Goal: Task Accomplishment & Management: Complete application form

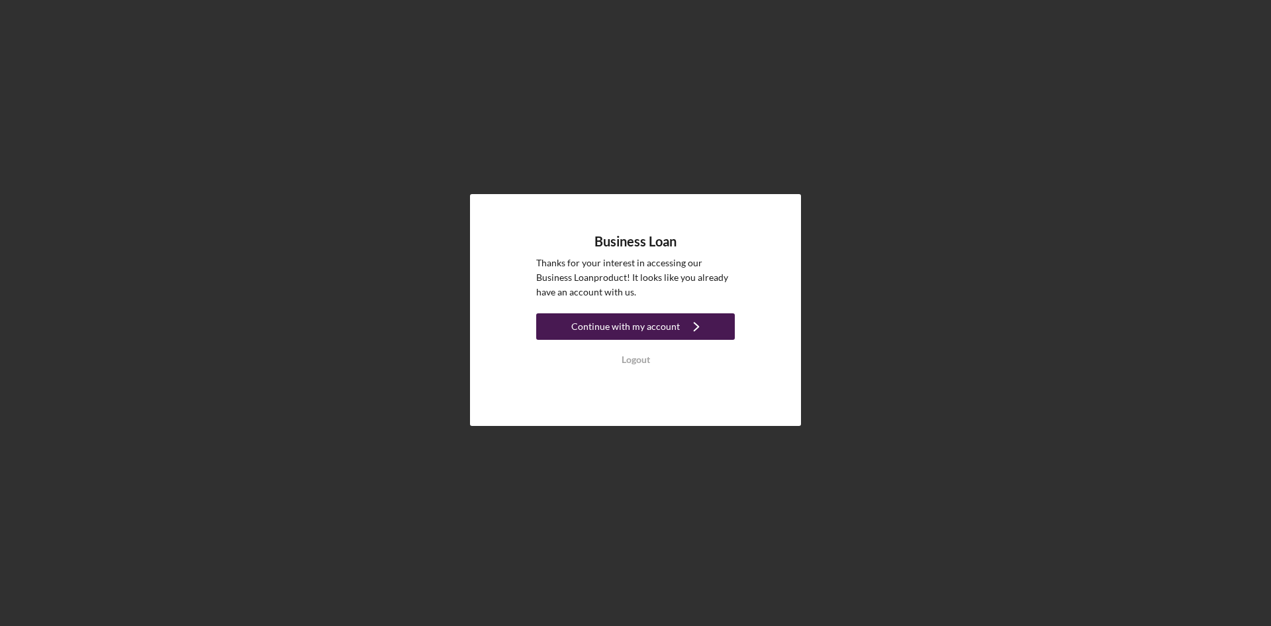
drag, startPoint x: 0, startPoint y: 0, endPoint x: 667, endPoint y: 324, distance: 741.0
click at [667, 324] on div "Continue with my account" at bounding box center [625, 326] width 109 height 26
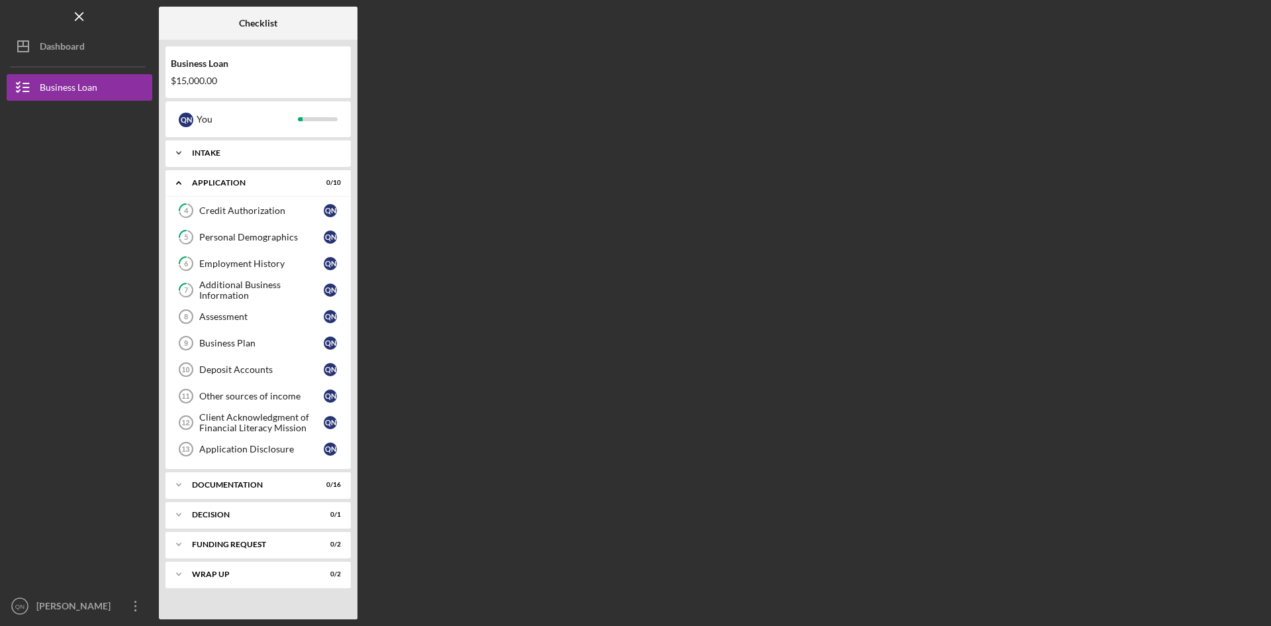
click at [238, 144] on div "Icon/Expander Intake 4 / 4" at bounding box center [257, 153] width 185 height 26
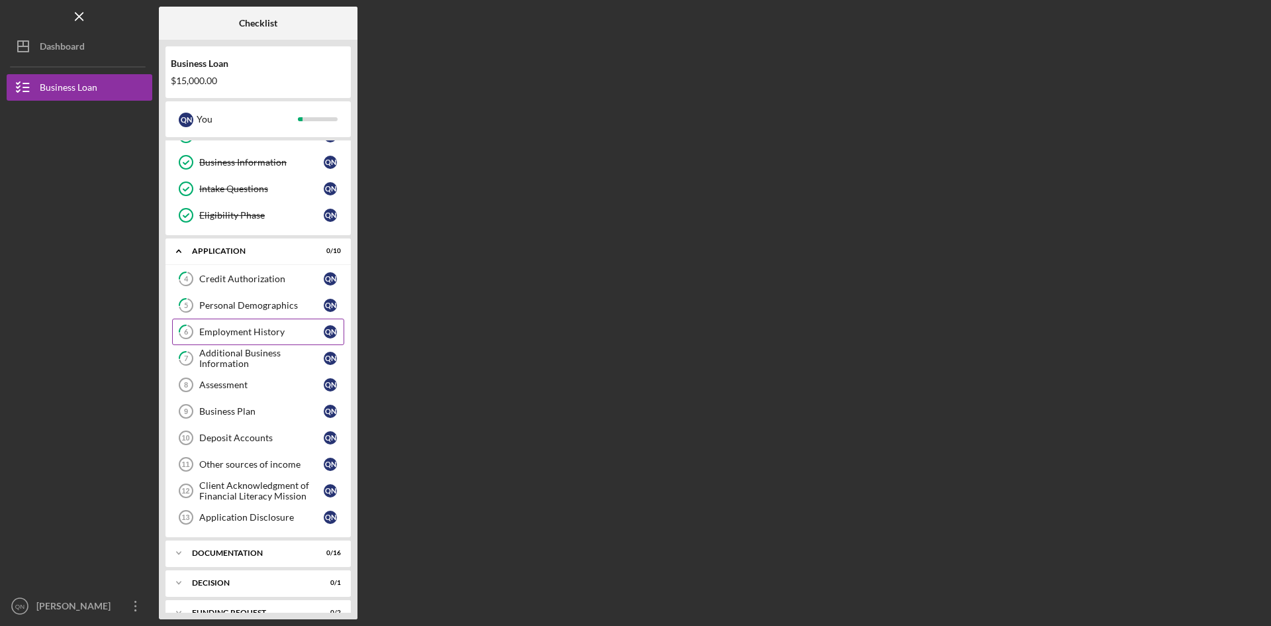
scroll to position [95, 0]
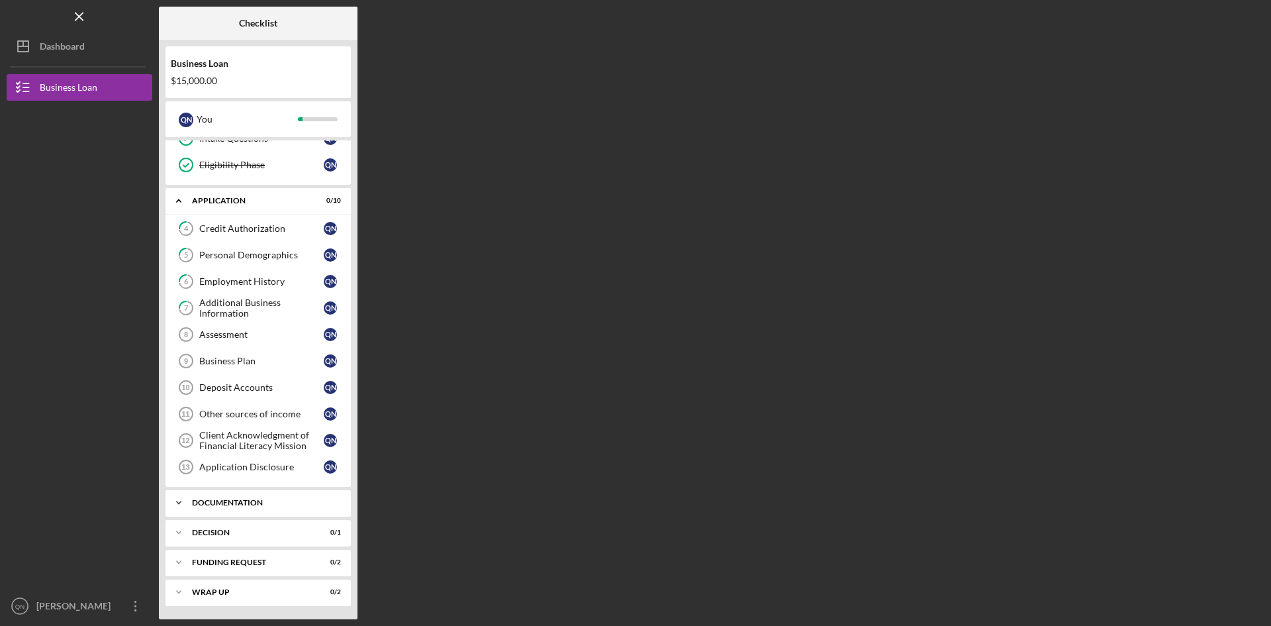
click at [273, 501] on div "Documentation" at bounding box center [263, 502] width 142 height 8
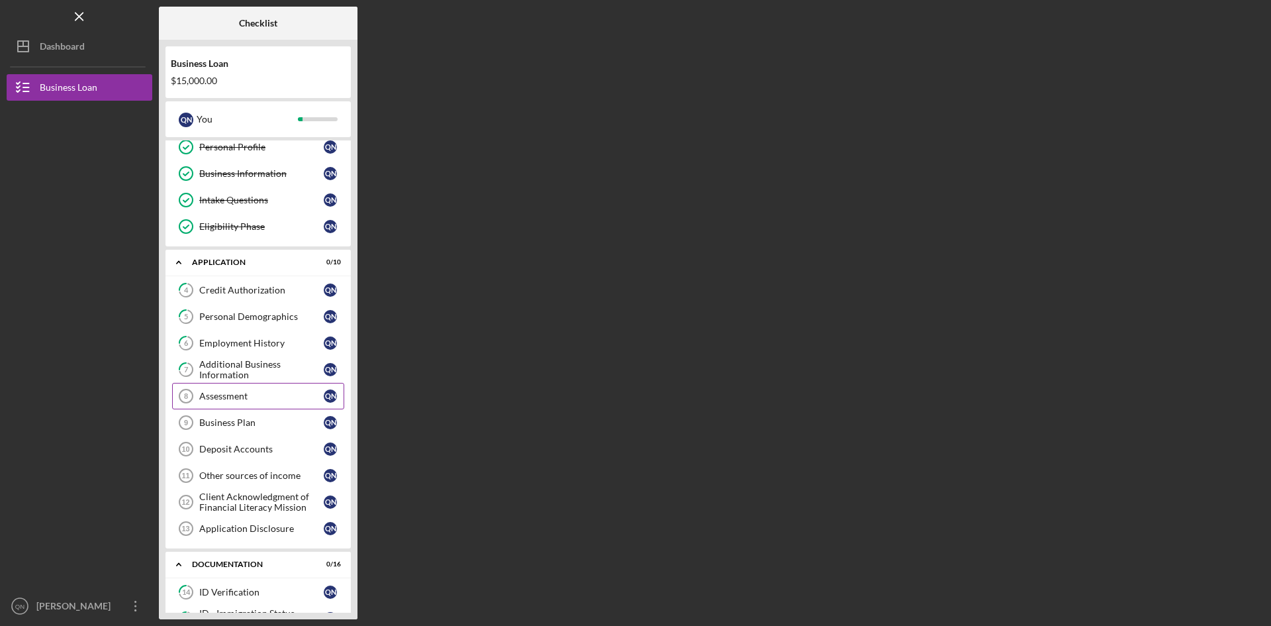
scroll to position [66, 0]
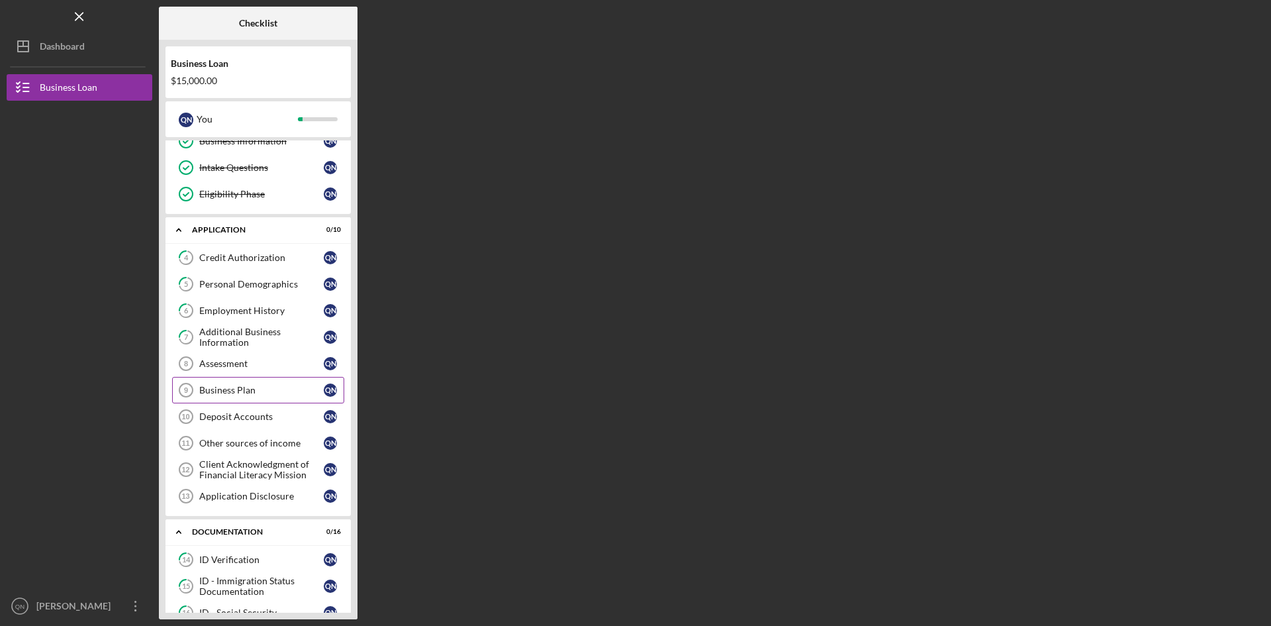
click at [231, 387] on div "Business Plan" at bounding box center [261, 390] width 124 height 11
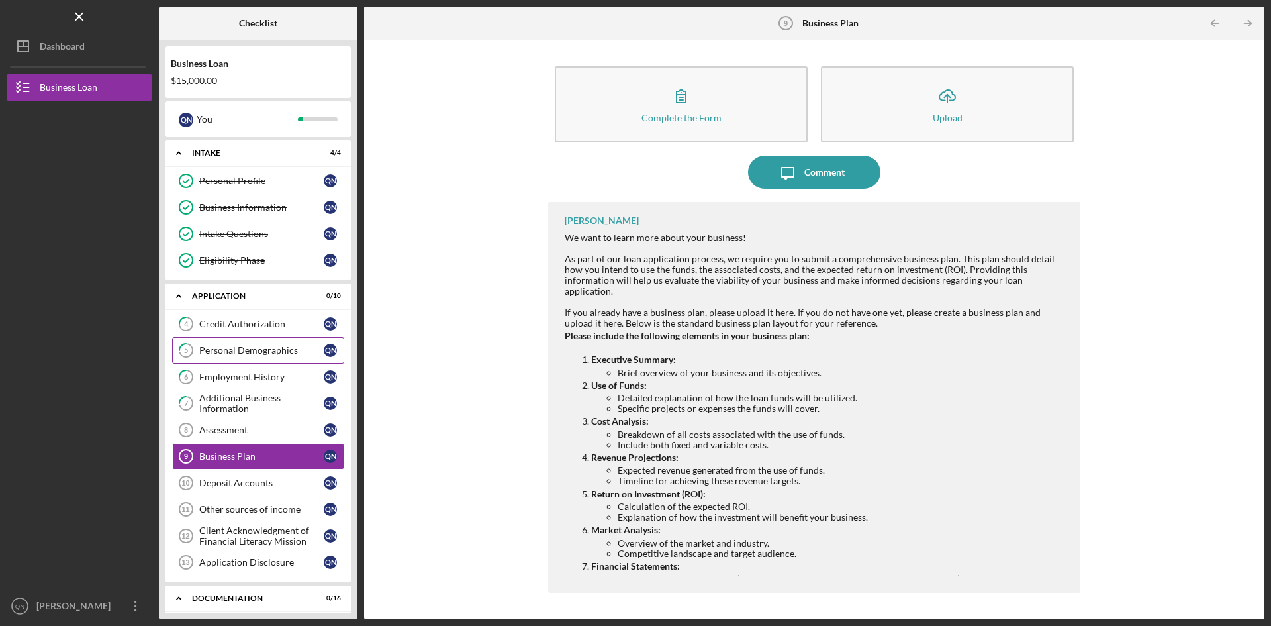
click at [254, 350] on div "Personal Demographics" at bounding box center [261, 350] width 124 height 11
